Goal: Communication & Community: Answer question/provide support

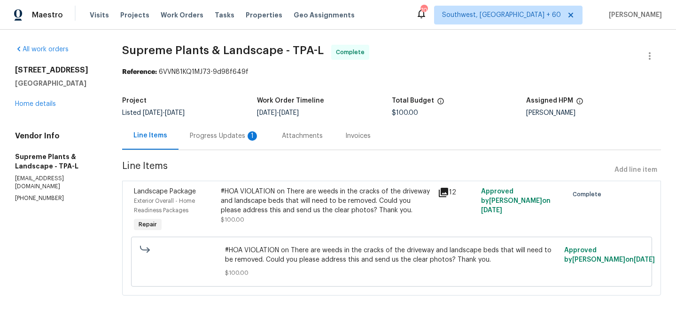
scroll to position [2, 0]
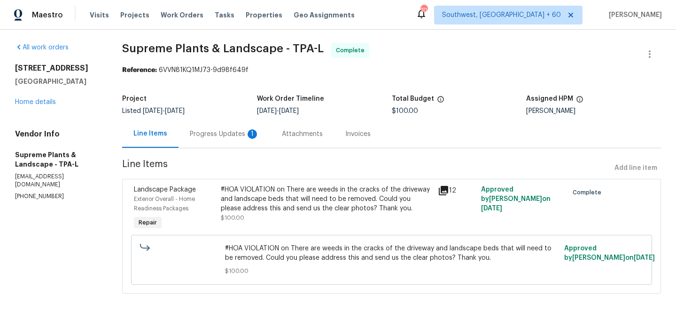
click at [229, 137] on div "Progress Updates 1" at bounding box center [225, 133] width 70 height 9
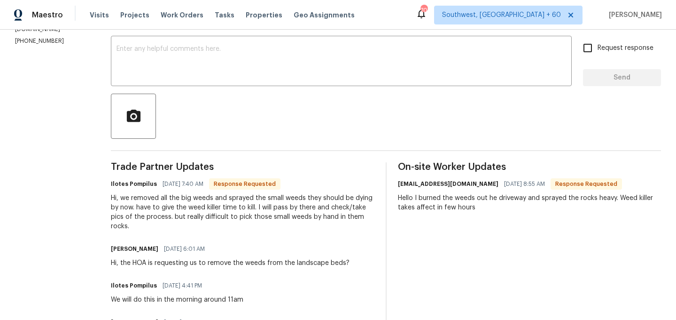
scroll to position [152, 0]
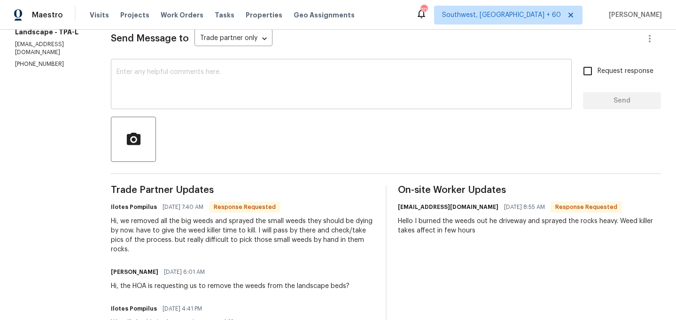
click at [267, 102] on div "x ​" at bounding box center [341, 85] width 461 height 48
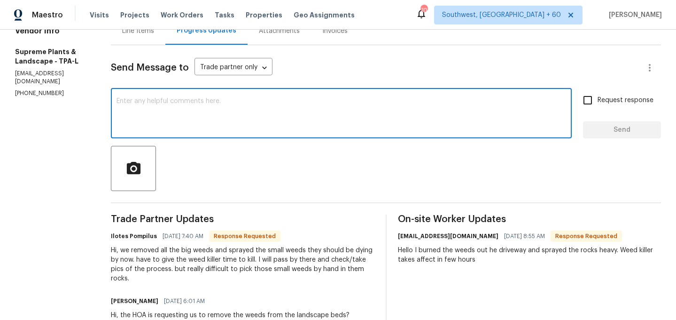
scroll to position [104, 0]
click at [251, 110] on textarea at bounding box center [342, 114] width 450 height 33
click at [179, 117] on textarea at bounding box center [342, 114] width 450 height 33
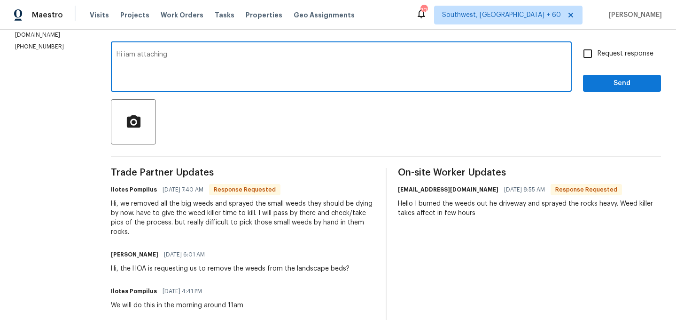
scroll to position [147, 0]
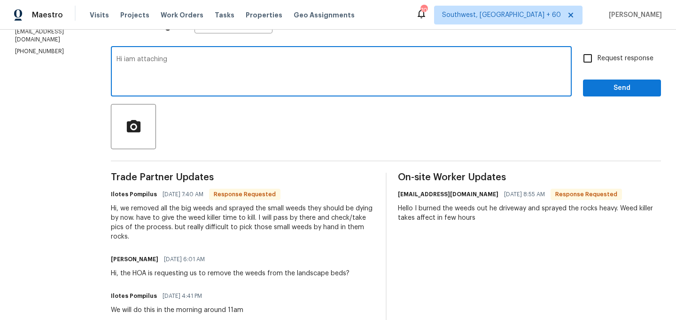
click at [180, 63] on textarea "Hi iam attaching" at bounding box center [342, 72] width 450 height 33
click at [207, 63] on textarea "Hi I am attaching the" at bounding box center [342, 72] width 450 height 33
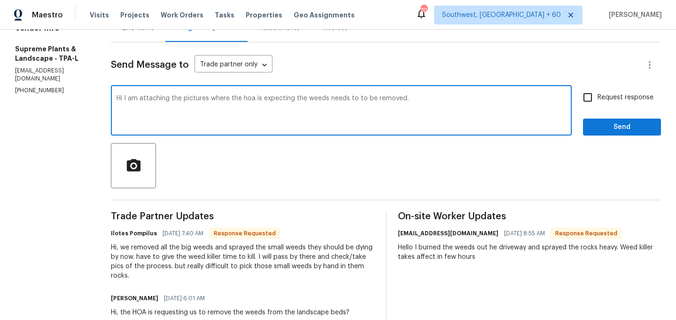
scroll to position [108, 0]
click at [456, 98] on textarea "Hi I am attaching the pictures where the hoa is expecting the weeds needs to to…" at bounding box center [342, 110] width 450 height 33
click at [481, 102] on textarea "Hi, I am attaching the pictures where the hoa is expecting the weeds needs to t…" at bounding box center [342, 110] width 450 height 33
type textarea "Hi, I am attaching the pictures where the hoa is expecting the weeds needs to t…"
click at [594, 96] on input "Request response" at bounding box center [588, 97] width 20 height 20
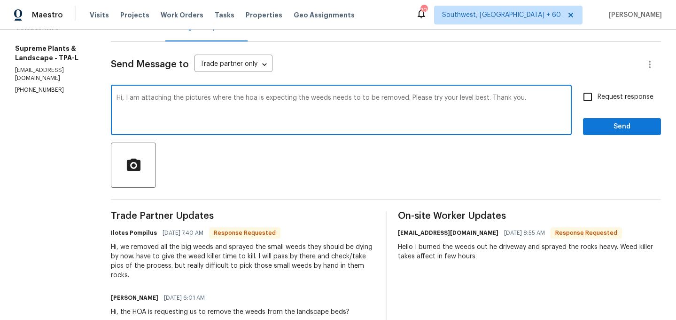
checkbox input "true"
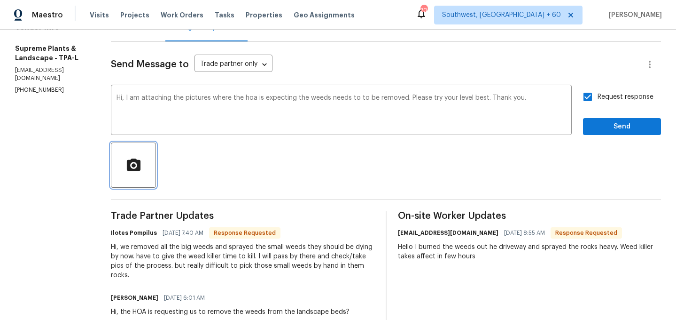
click at [131, 173] on icon "button" at bounding box center [134, 165] width 16 height 16
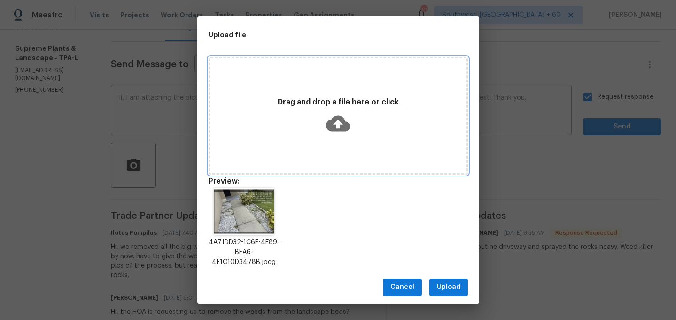
click at [344, 122] on icon at bounding box center [338, 123] width 24 height 16
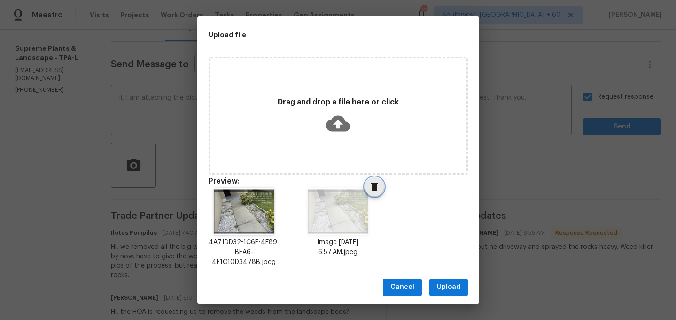
click at [371, 186] on icon "Delete" at bounding box center [374, 186] width 11 height 11
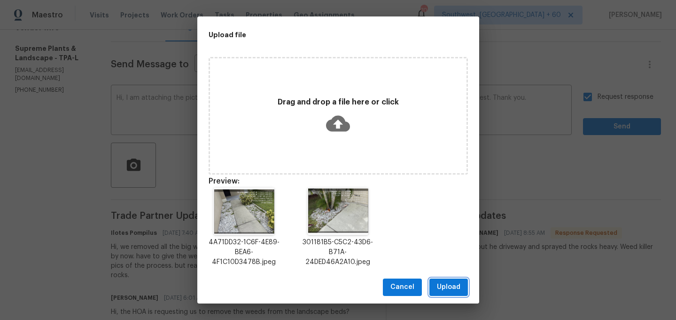
click at [459, 288] on span "Upload" at bounding box center [449, 287] width 24 height 12
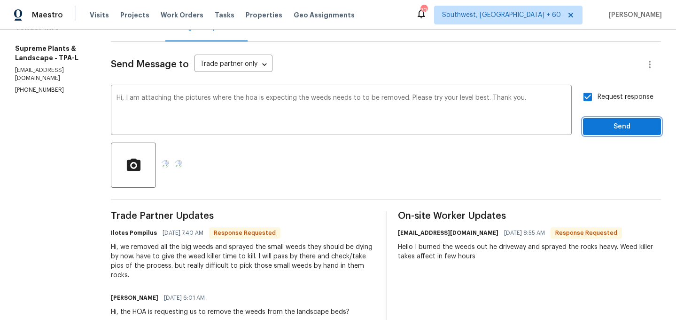
click at [609, 123] on span "Send" at bounding box center [622, 127] width 63 height 12
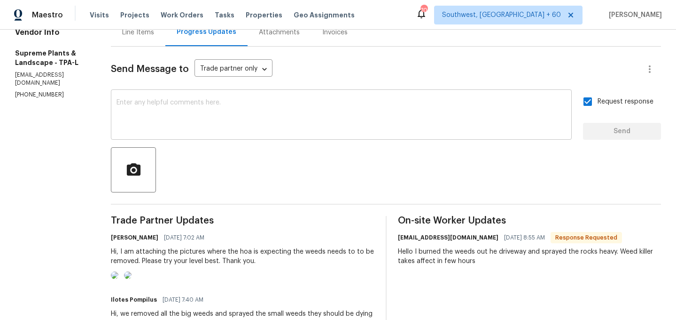
scroll to position [93, 0]
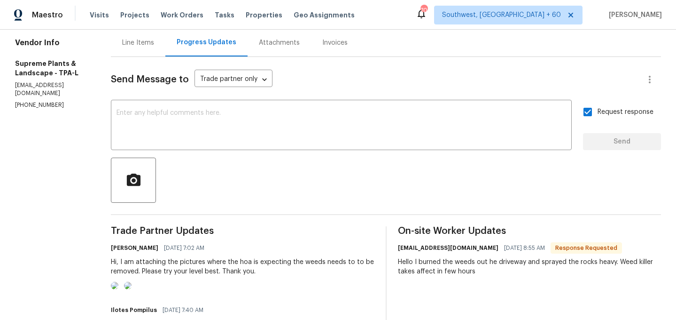
click at [589, 114] on input "Request response" at bounding box center [588, 112] width 20 height 20
checkbox input "false"
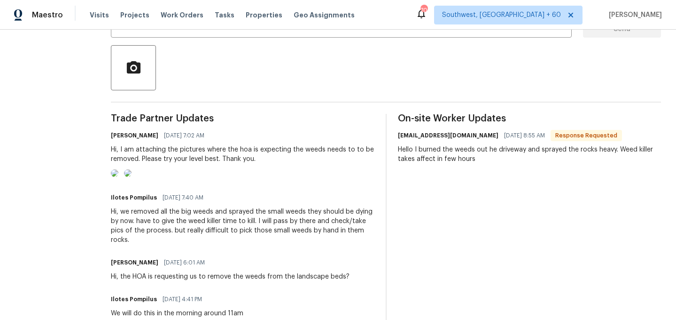
scroll to position [239, 0]
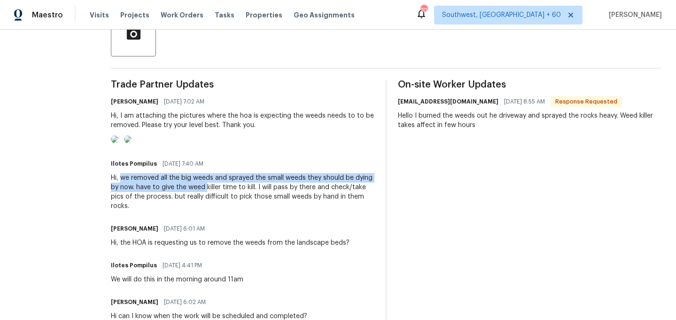
drag, startPoint x: 118, startPoint y: 215, endPoint x: 204, endPoint y: 227, distance: 85.8
click at [204, 211] on div "Hi, we removed all the big weeds and sprayed the small weeds they should be dyi…" at bounding box center [243, 192] width 264 height 38
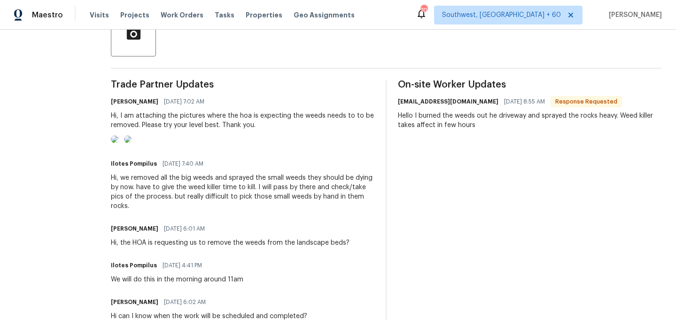
click at [264, 211] on div "Hi, we removed all the big weeds and sprayed the small weeds they should be dyi…" at bounding box center [243, 192] width 264 height 38
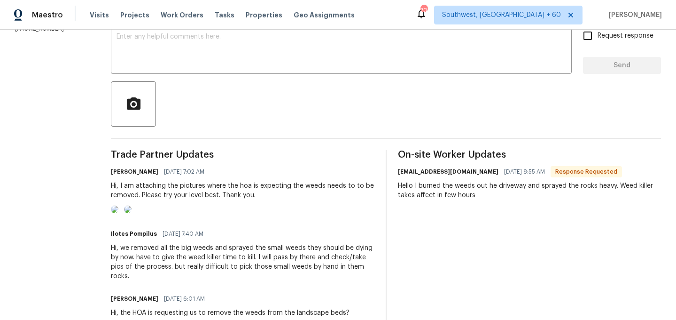
scroll to position [0, 0]
